Goal: Task Accomplishment & Management: Use online tool/utility

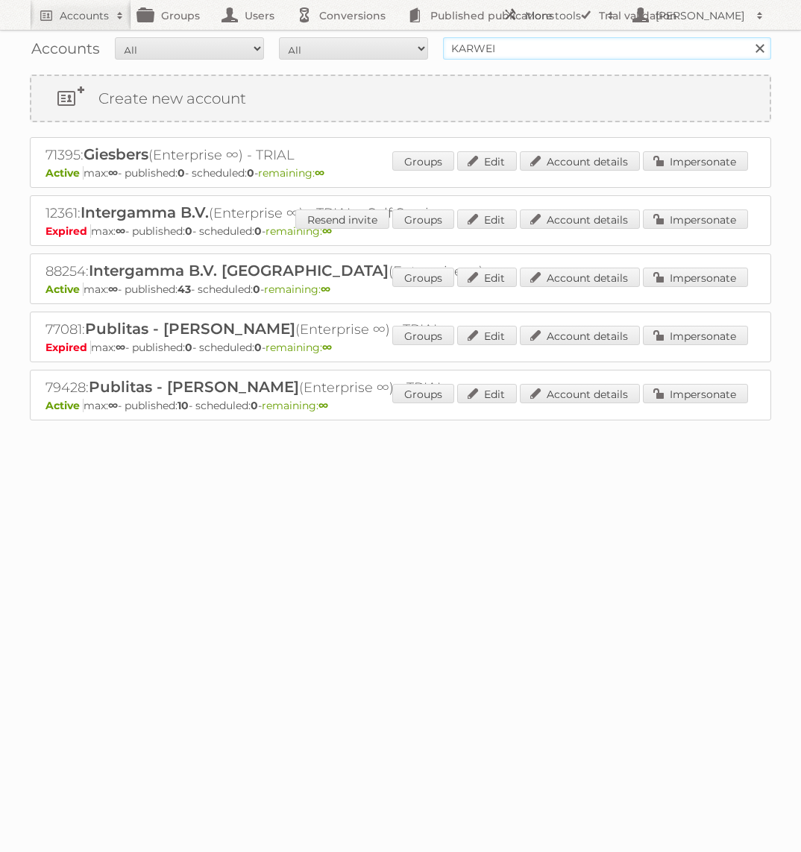
click at [570, 46] on input "KARWEI" at bounding box center [607, 48] width 328 height 22
type input "Action PIA"
click at [748, 37] on input "Search" at bounding box center [759, 48] width 22 height 22
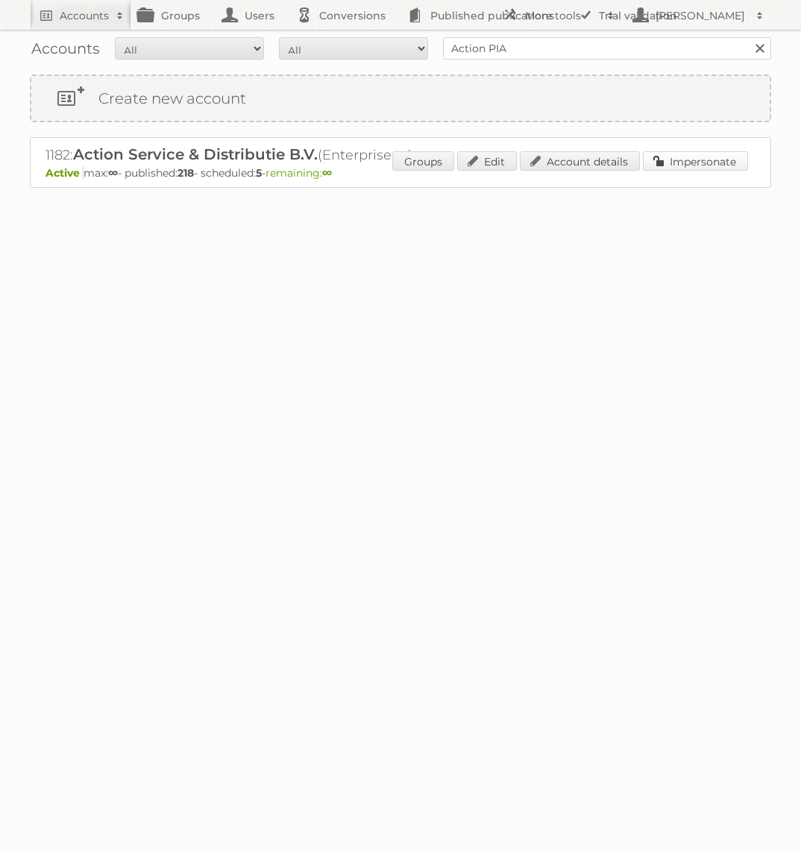
click at [723, 168] on link "Impersonate" at bounding box center [695, 160] width 105 height 19
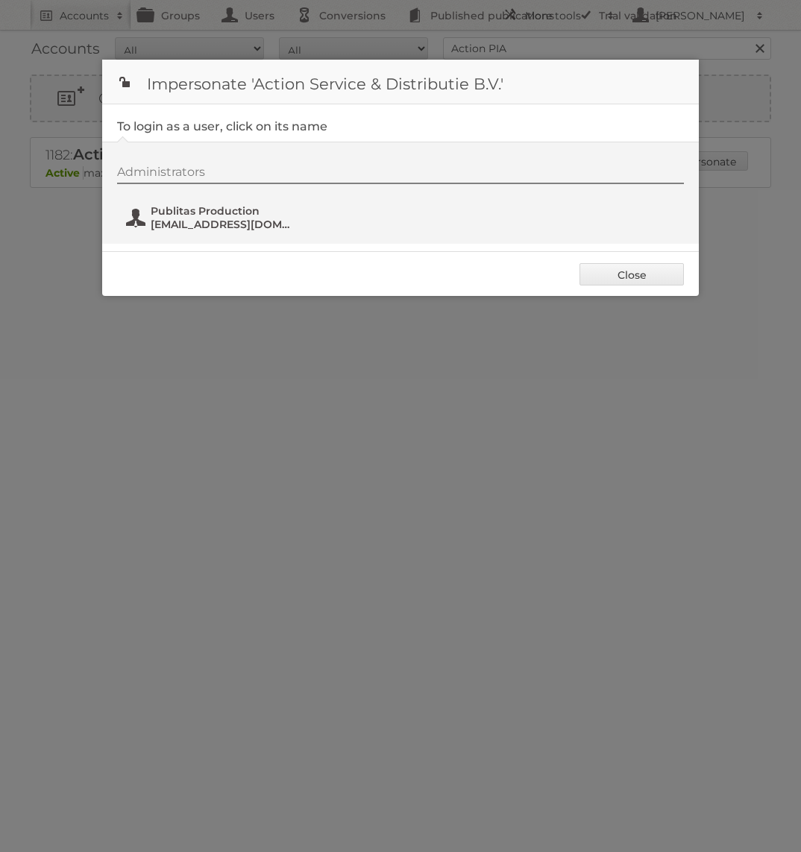
click at [224, 207] on span "Publitas Production" at bounding box center [223, 210] width 145 height 13
